Goal: Information Seeking & Learning: Learn about a topic

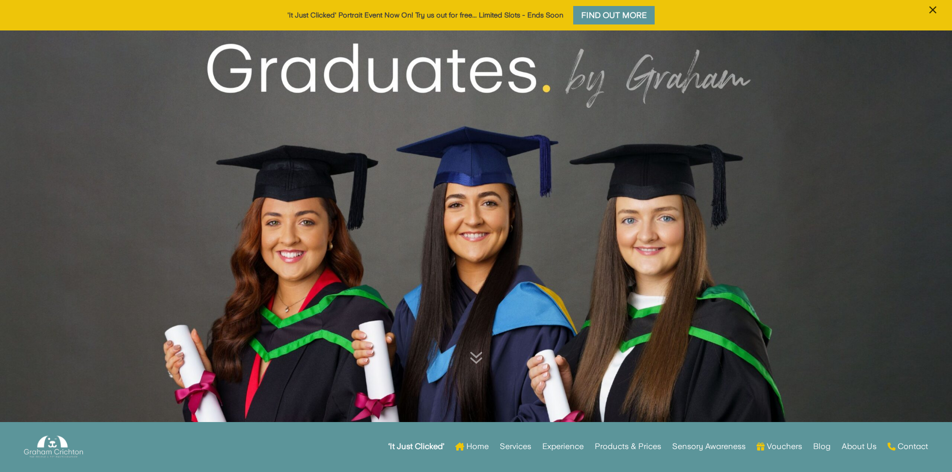
click at [925, 10] on button "×" at bounding box center [933, 15] width 18 height 29
click at [936, 10] on span "×" at bounding box center [932, 9] width 9 height 19
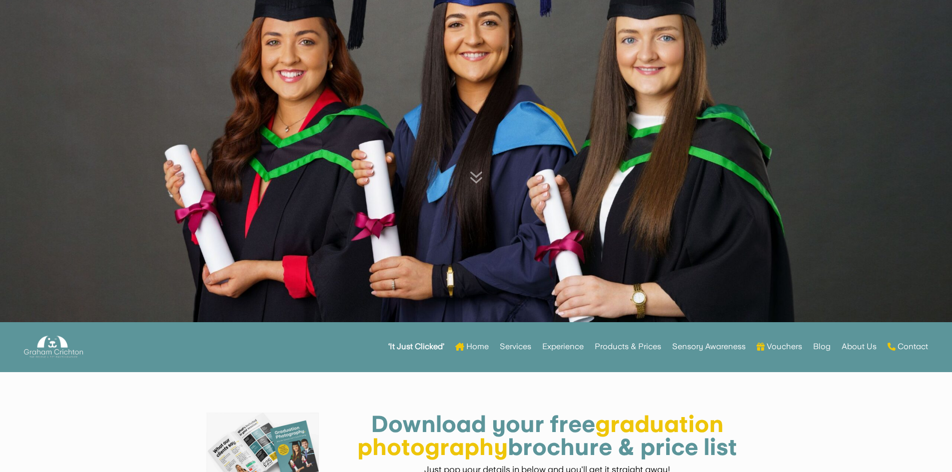
scroll to position [300, 0]
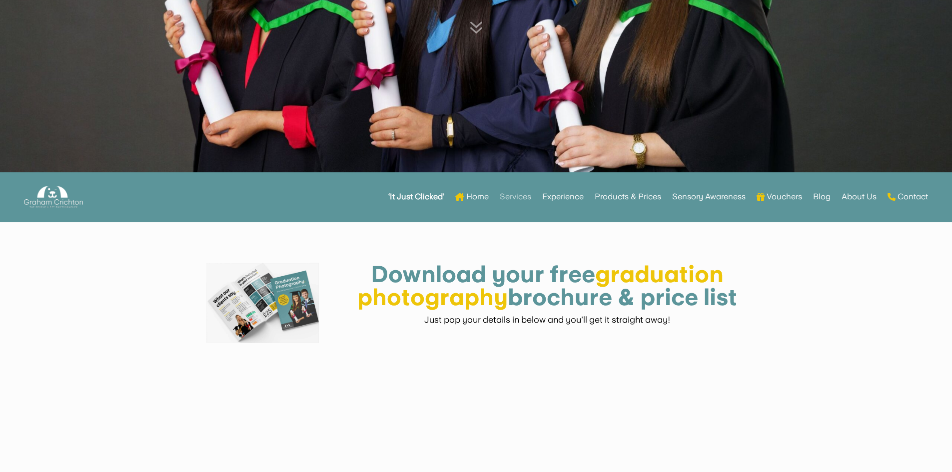
click at [518, 201] on link "Services" at bounding box center [515, 196] width 31 height 39
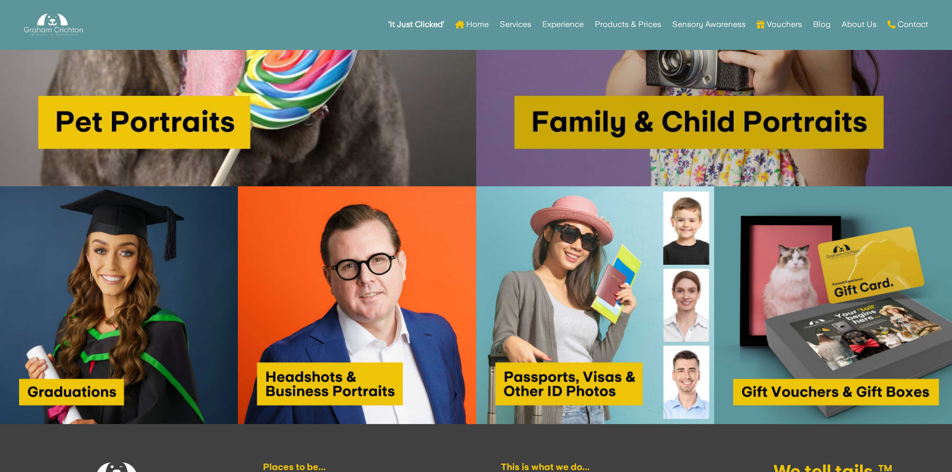
scroll to position [950, 0]
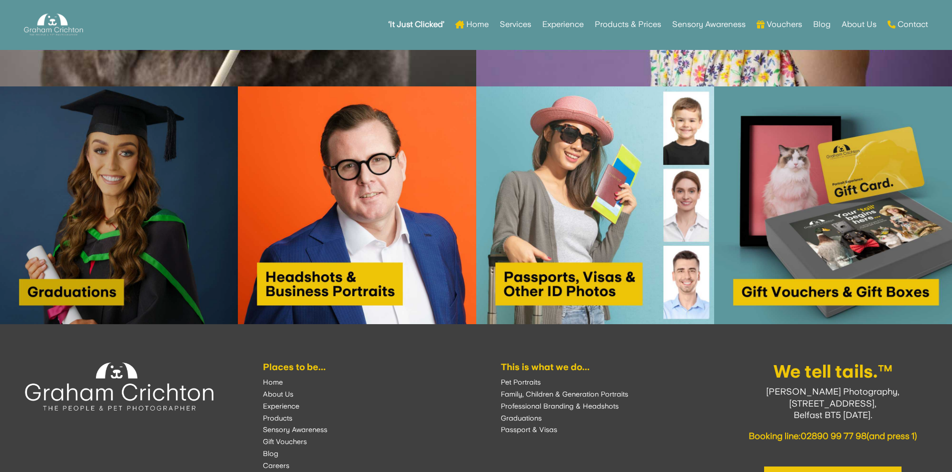
click at [70, 207] on img at bounding box center [119, 205] width 238 height 238
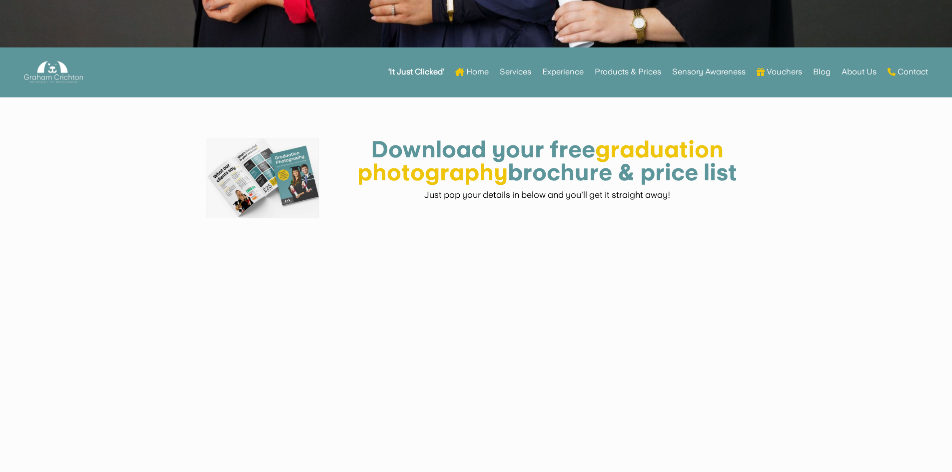
scroll to position [400, 0]
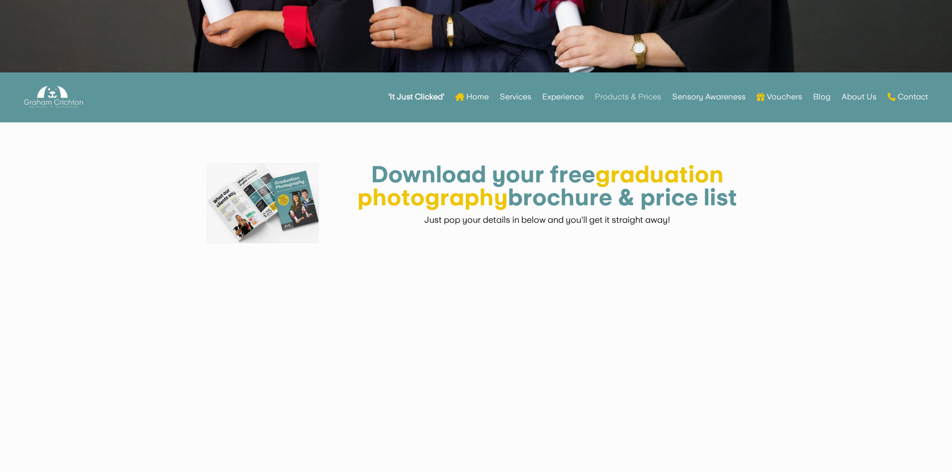
click at [617, 102] on link "Products & Prices" at bounding box center [628, 96] width 66 height 39
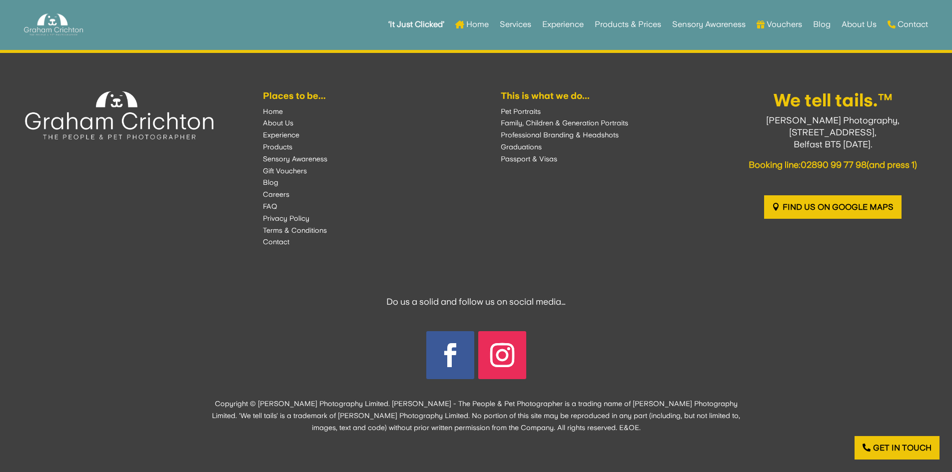
scroll to position [2015, 0]
click at [512, 25] on link "Services" at bounding box center [515, 24] width 31 height 39
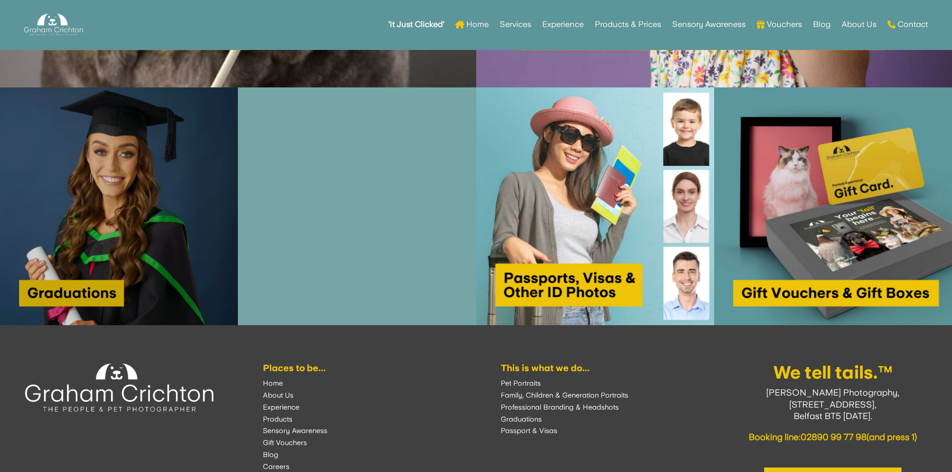
scroll to position [1050, 0]
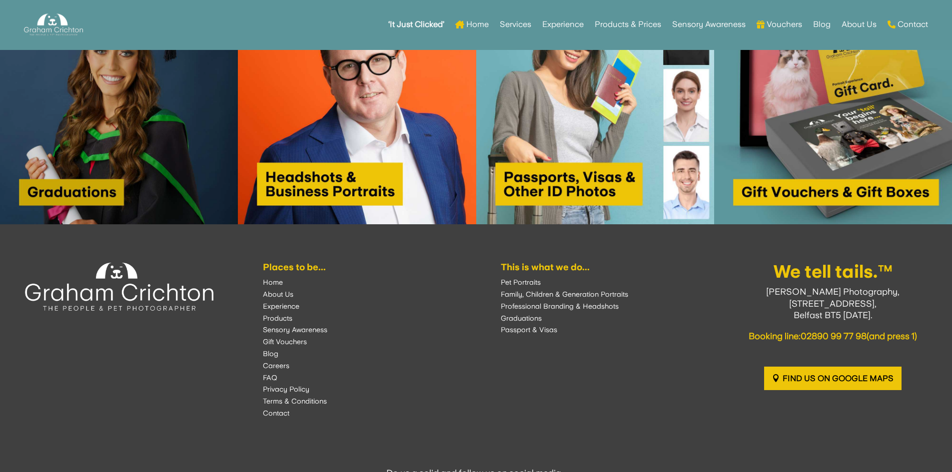
click at [99, 168] on img at bounding box center [119, 106] width 238 height 238
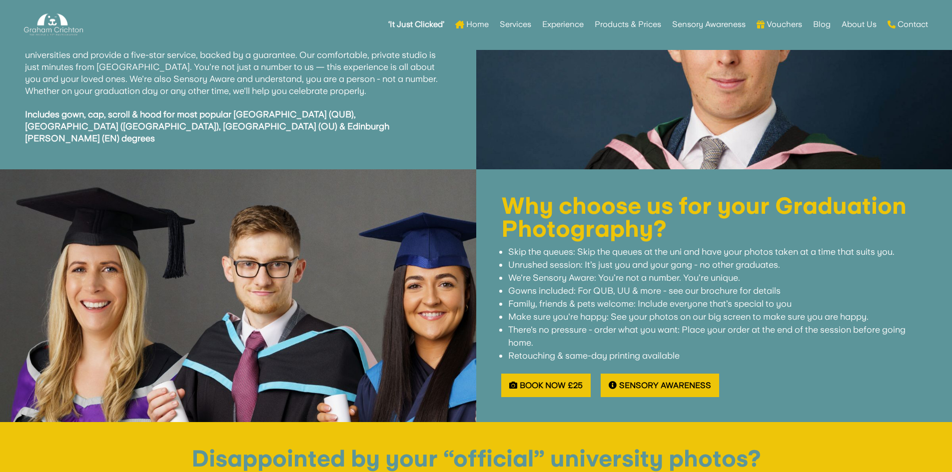
scroll to position [1200, 0]
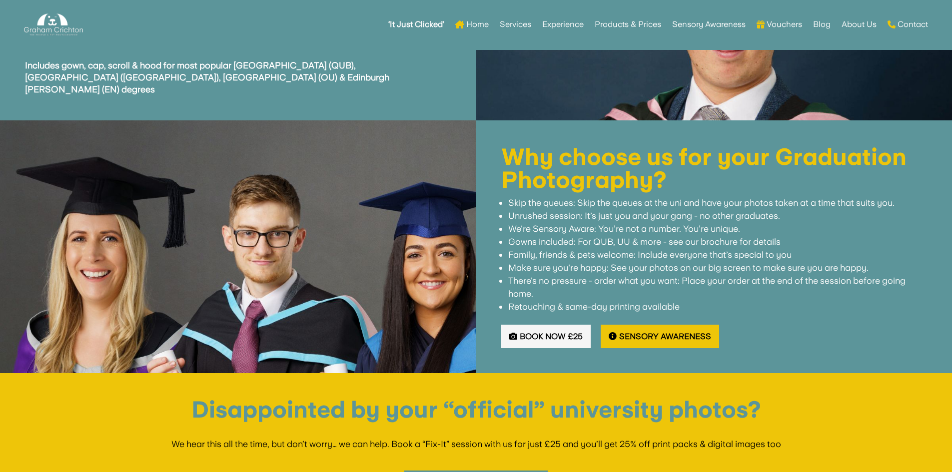
click at [538, 325] on link "Book Now £25" at bounding box center [545, 336] width 89 height 23
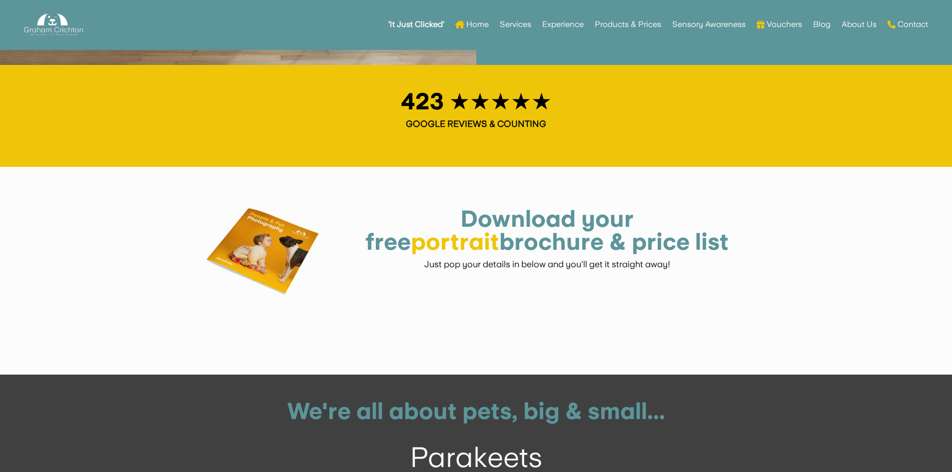
scroll to position [1800, 0]
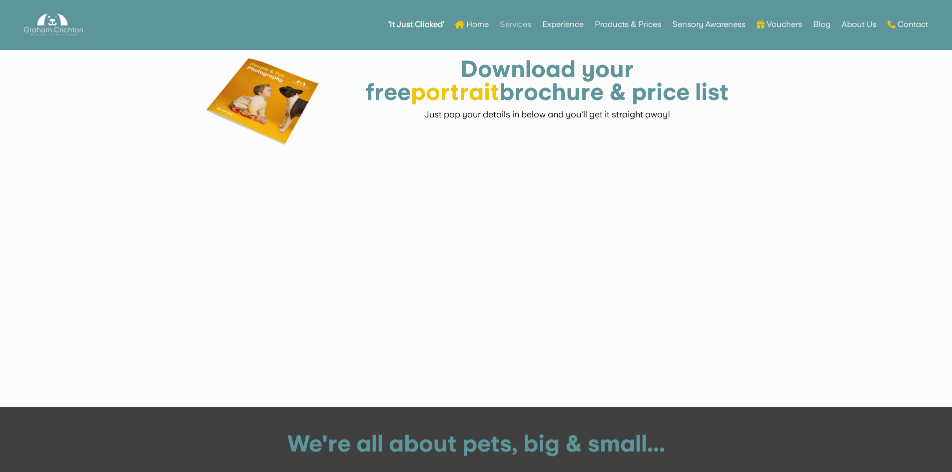
click at [526, 27] on link "Services" at bounding box center [515, 24] width 31 height 39
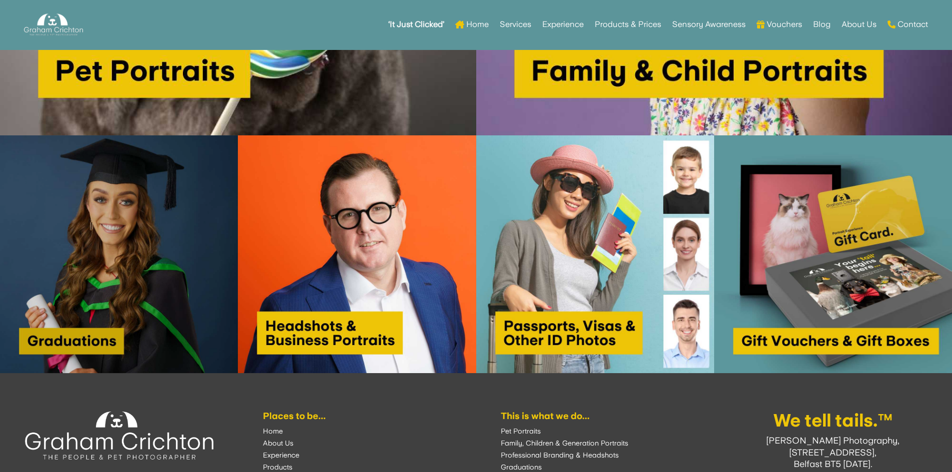
scroll to position [950, 0]
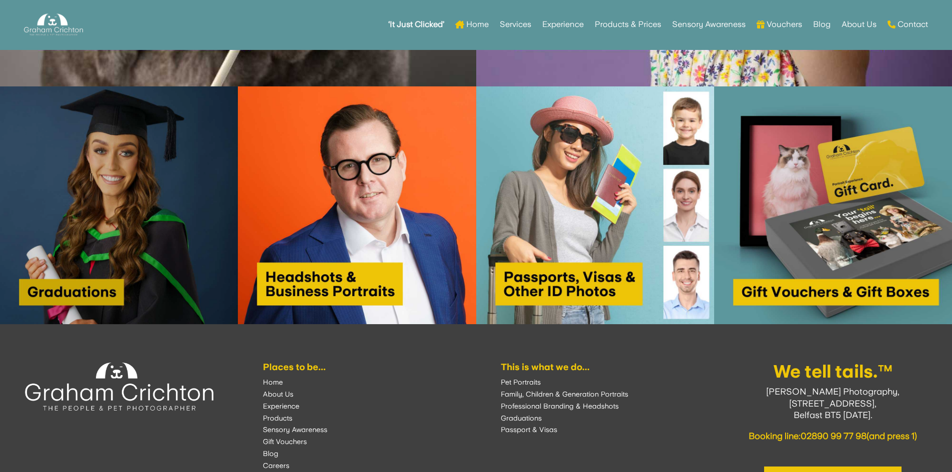
click at [74, 288] on img at bounding box center [119, 205] width 238 height 238
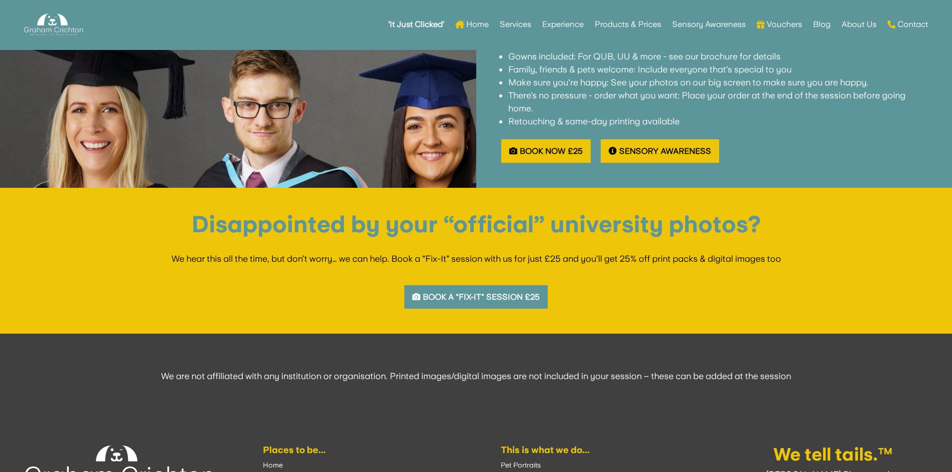
scroll to position [1389, 0]
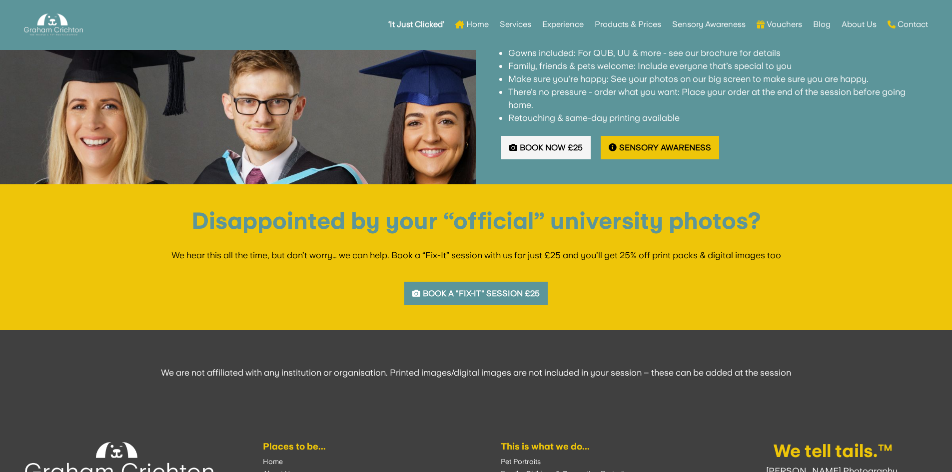
click at [558, 136] on link "Book Now £25" at bounding box center [545, 147] width 89 height 23
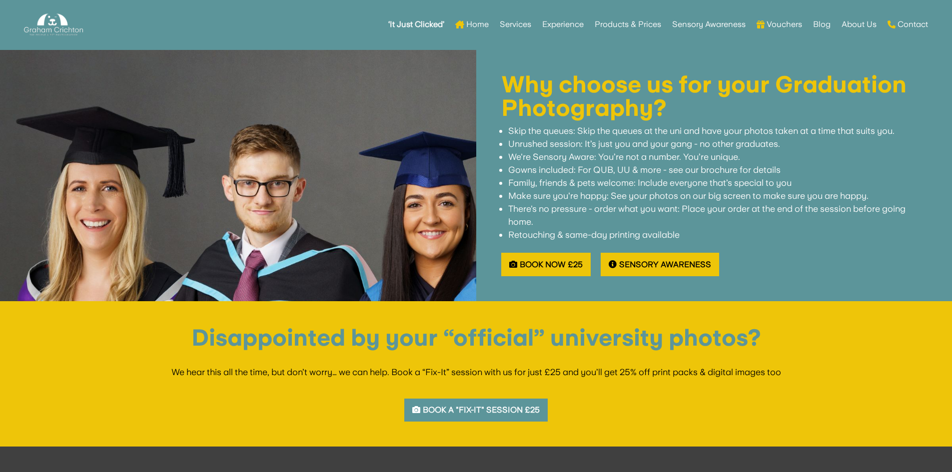
scroll to position [1089, 0]
click at [547, 24] on link "Experience" at bounding box center [562, 24] width 41 height 39
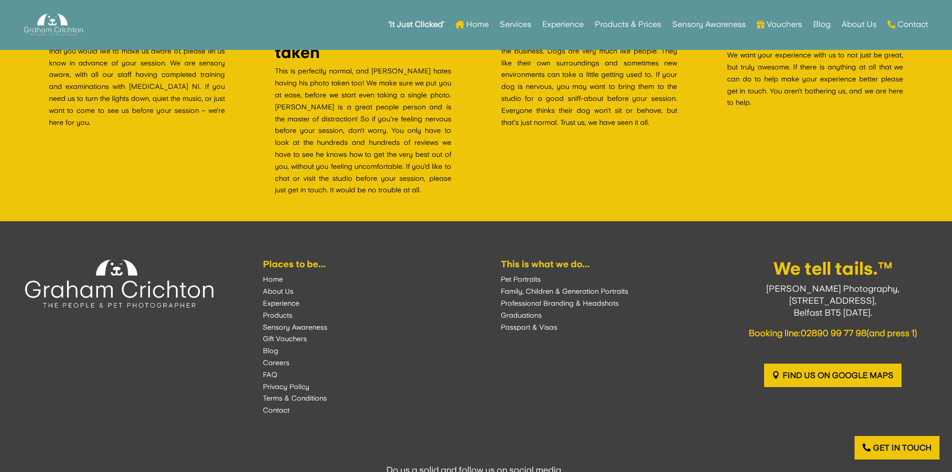
scroll to position [3200, 0]
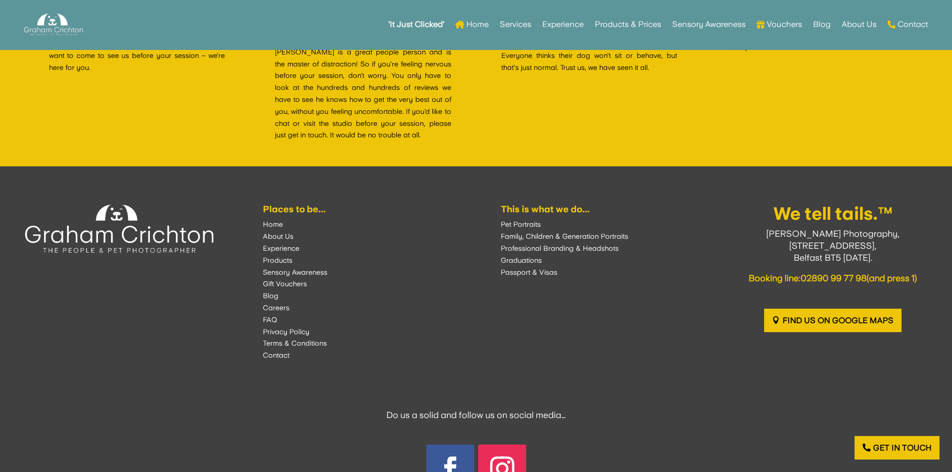
click at [530, 259] on font "Graduations" at bounding box center [521, 260] width 41 height 8
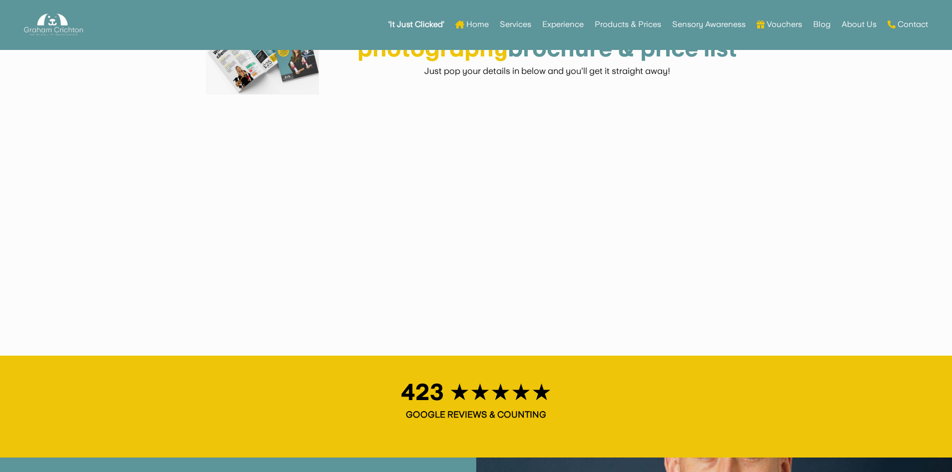
scroll to position [550, 0]
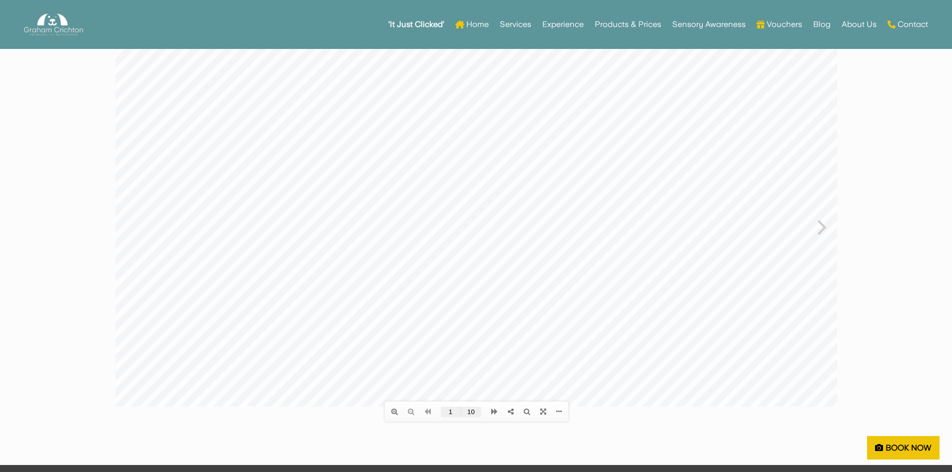
scroll to position [100, 0]
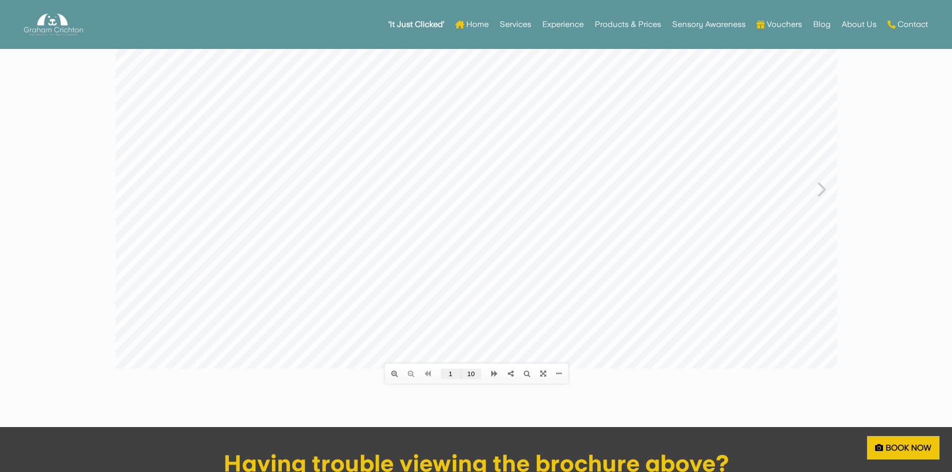
click at [817, 193] on div "Table of contents Bookmarks Thumbnails Search Share Please wait... the Applicat…" at bounding box center [476, 188] width 722 height 401
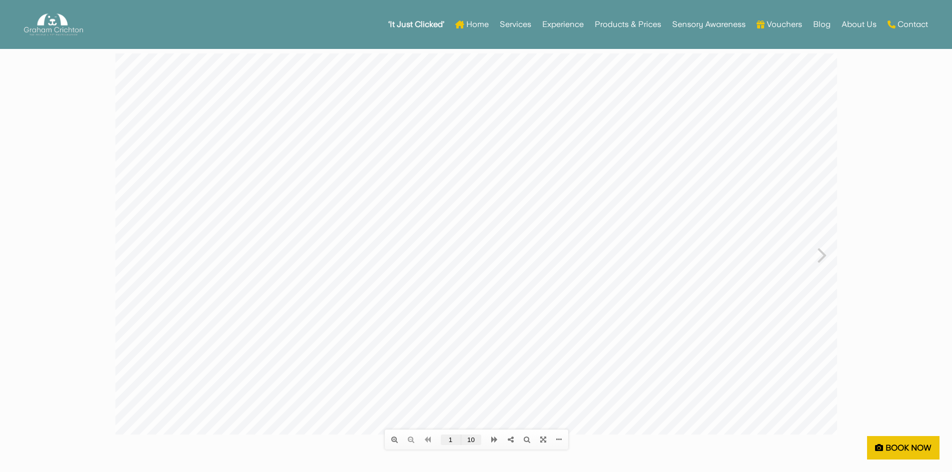
scroll to position [50, 0]
click at [824, 241] on icon at bounding box center [821, 238] width 9 height 26
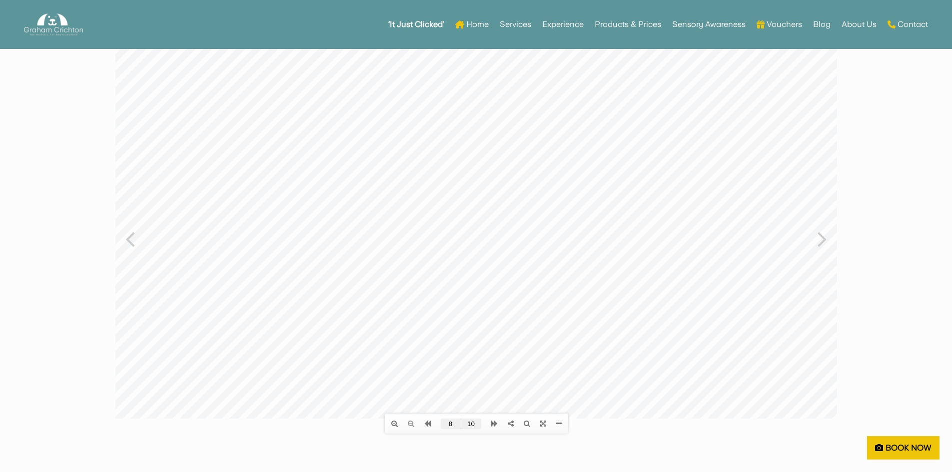
click at [824, 241] on icon at bounding box center [821, 238] width 9 height 26
type input "10"
